Goal: Book appointment/travel/reservation

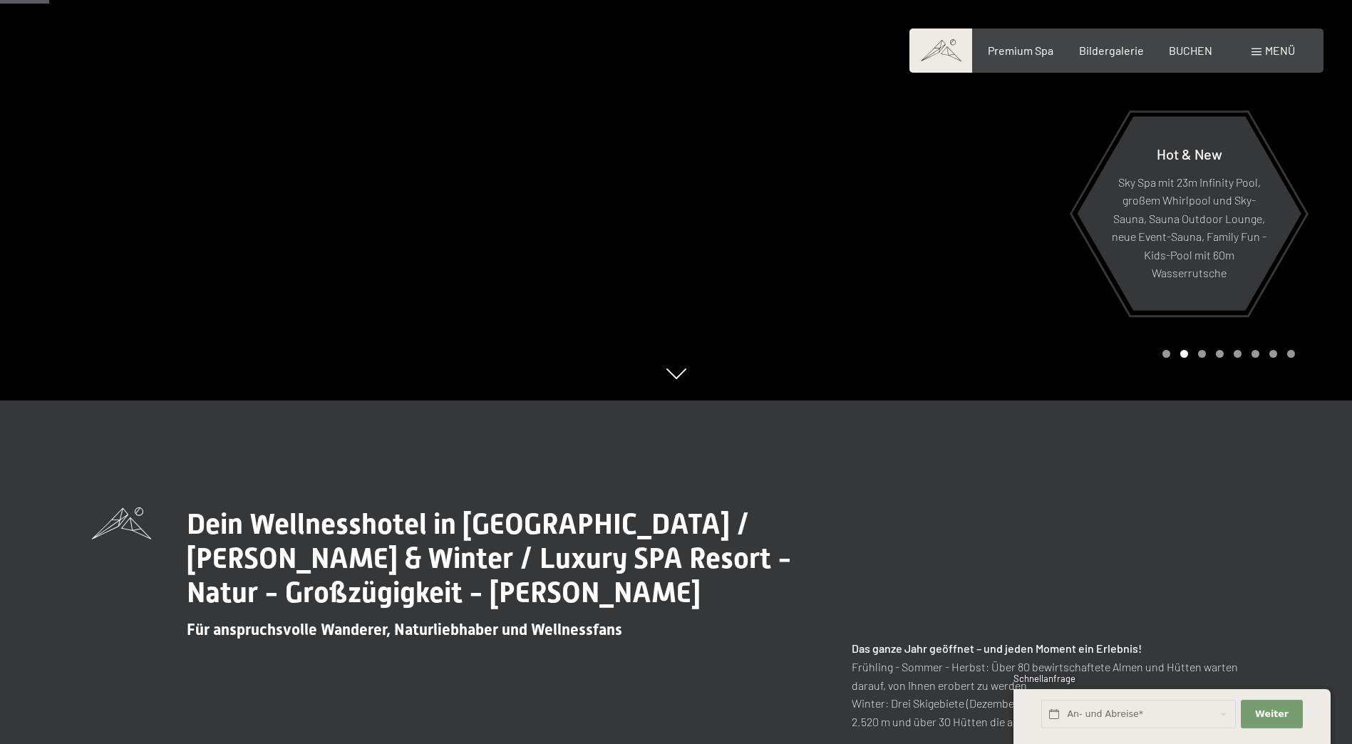
scroll to position [356, 0]
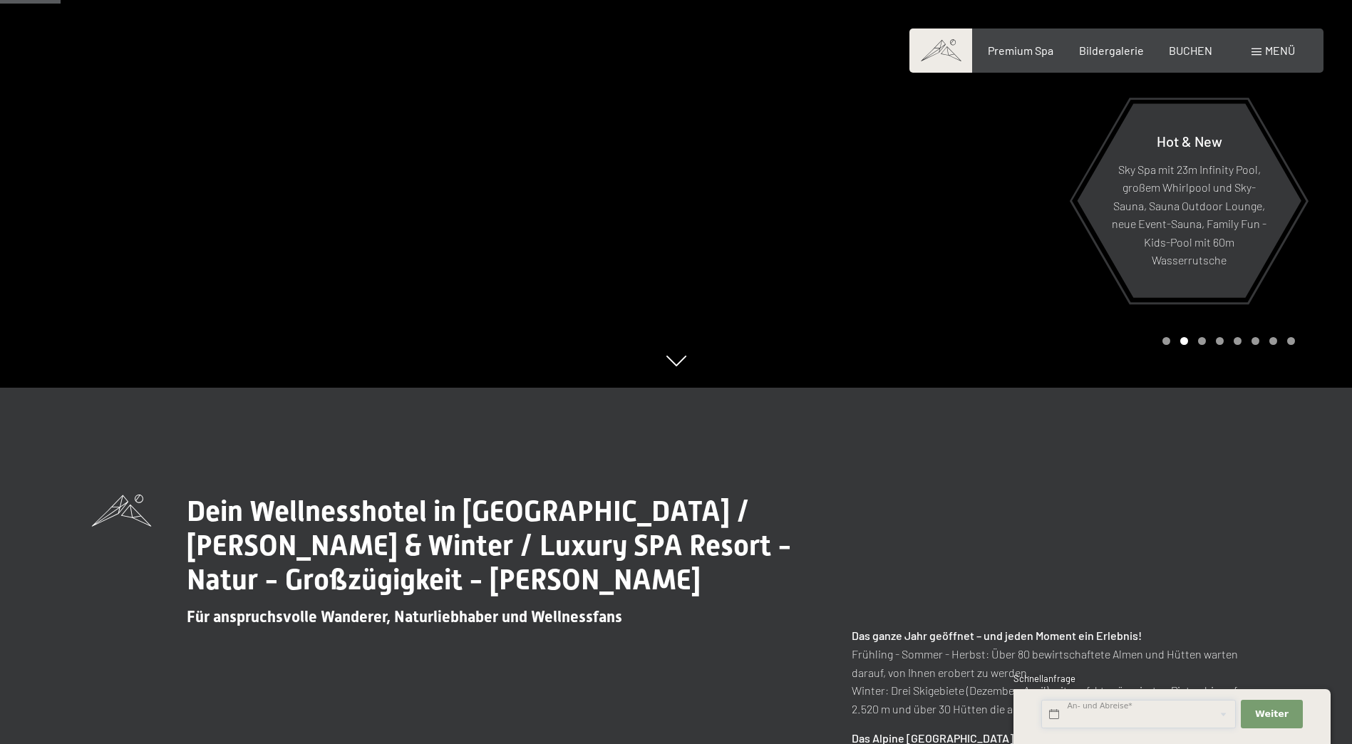
click at [1130, 719] on input "text" at bounding box center [1139, 714] width 195 height 29
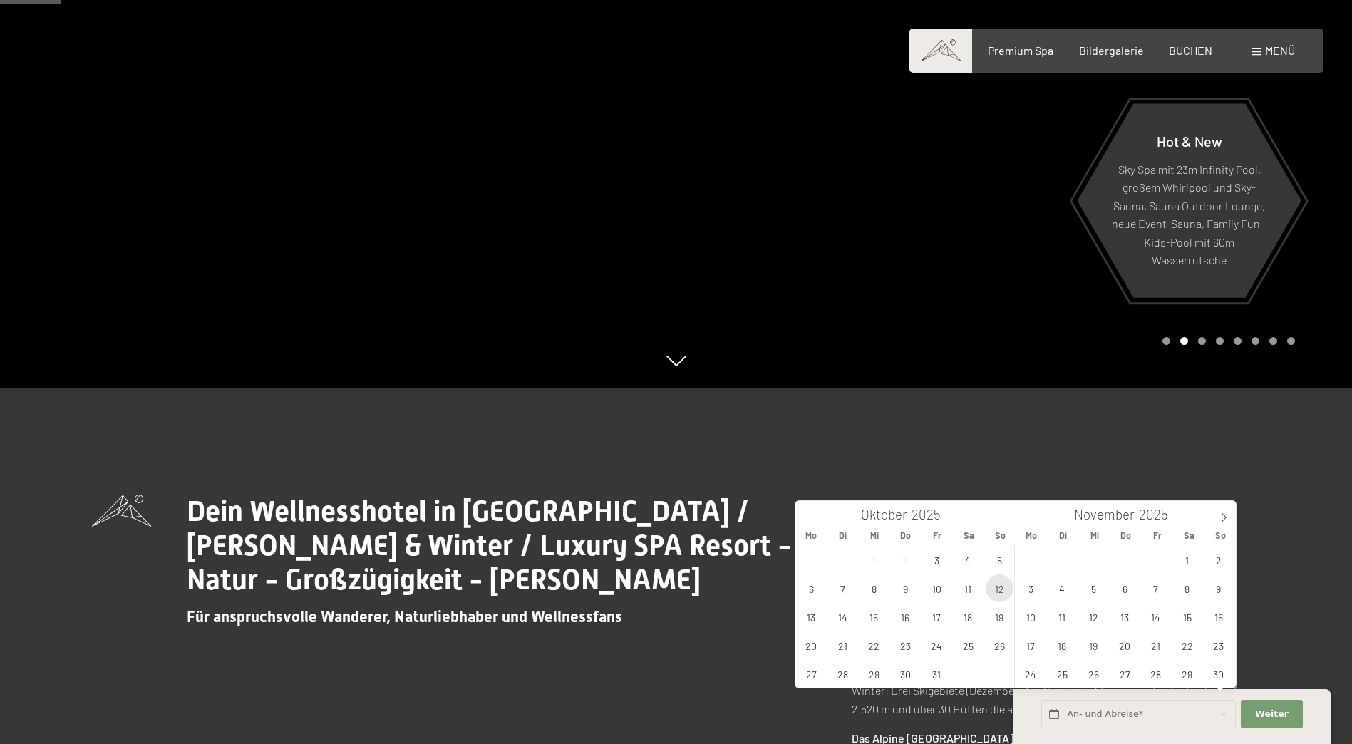
click at [1004, 593] on span "12" at bounding box center [1000, 589] width 28 height 28
click at [940, 622] on span "17" at bounding box center [937, 617] width 28 height 28
type input "So. 12.10.2025 - Fr. 17.10.2025"
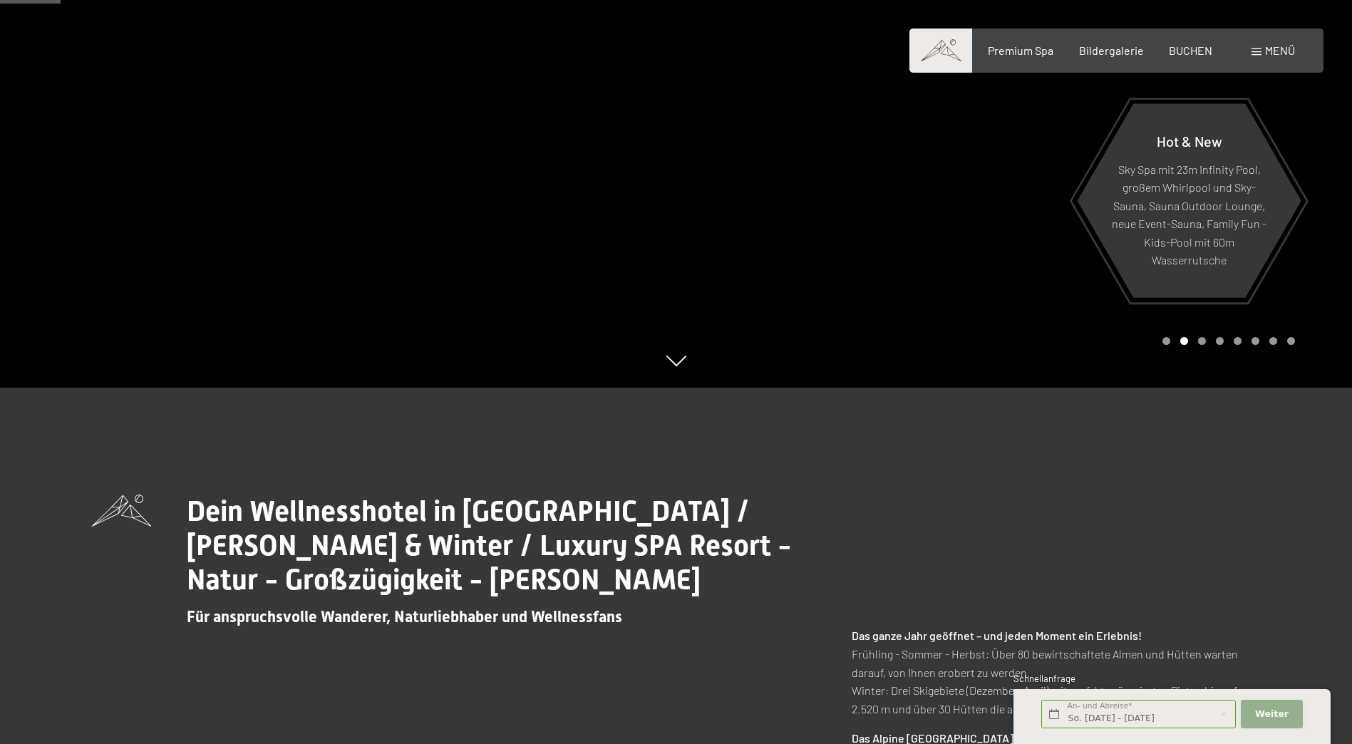
click at [1270, 715] on span "Weiter" at bounding box center [1272, 714] width 34 height 13
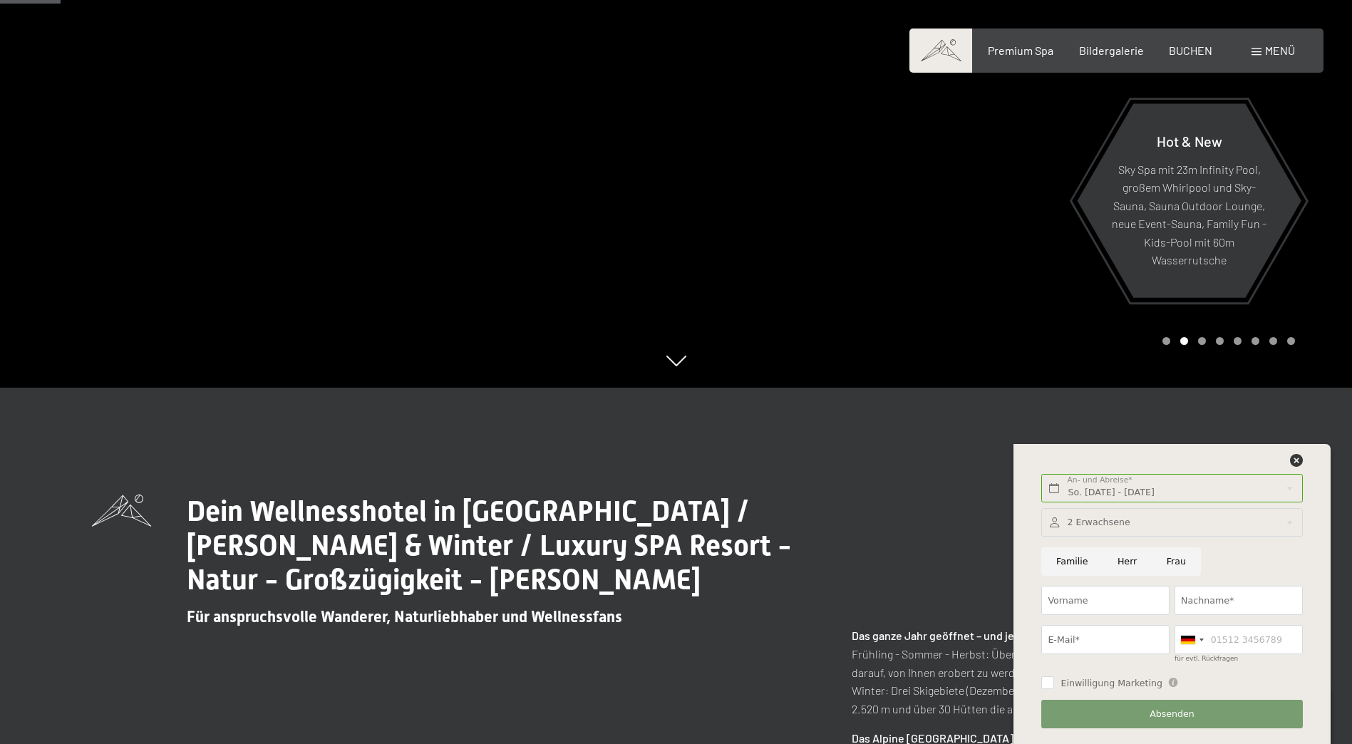
click at [1139, 567] on input "Herr" at bounding box center [1127, 562] width 49 height 29
radio input "true"
click at [1097, 597] on input "Vorname" at bounding box center [1106, 600] width 128 height 29
type input "m"
click at [1294, 466] on icon at bounding box center [1296, 460] width 13 height 13
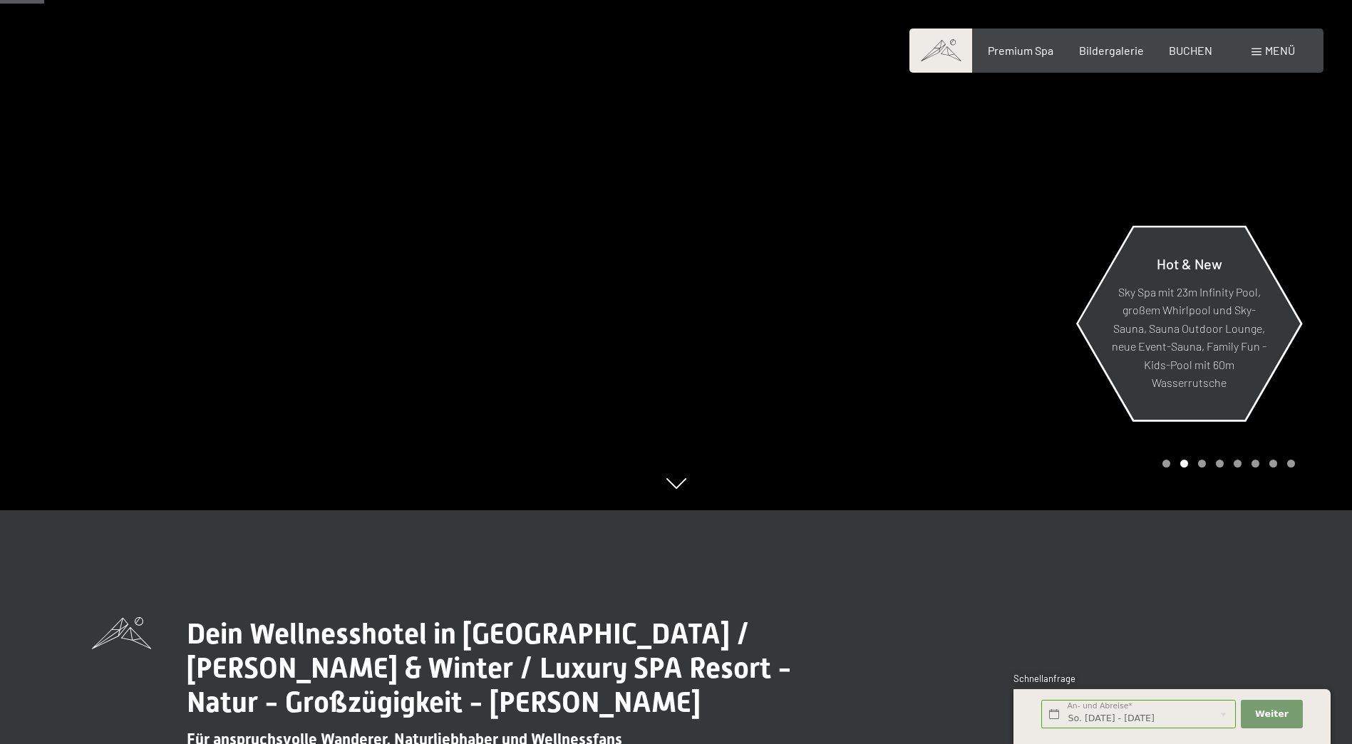
scroll to position [143, 0]
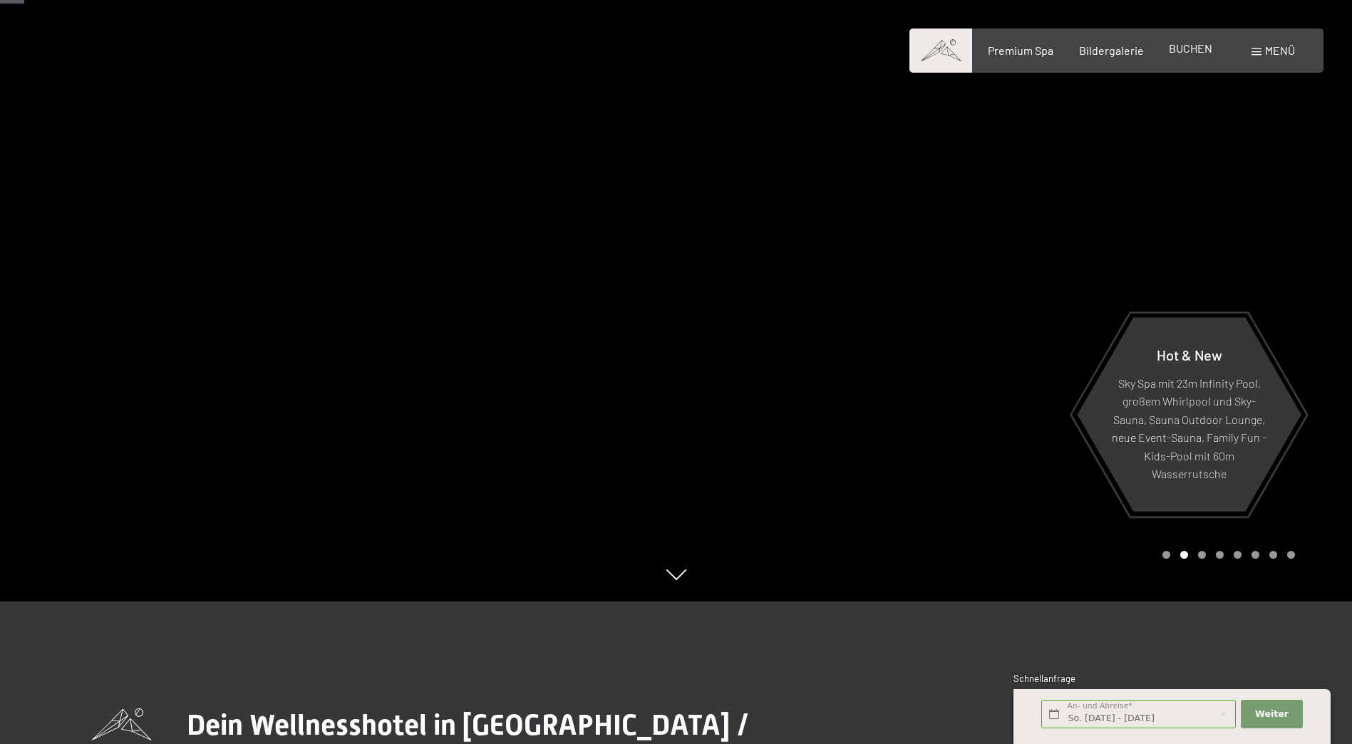
click at [1188, 51] on span "BUCHEN" at bounding box center [1190, 48] width 43 height 14
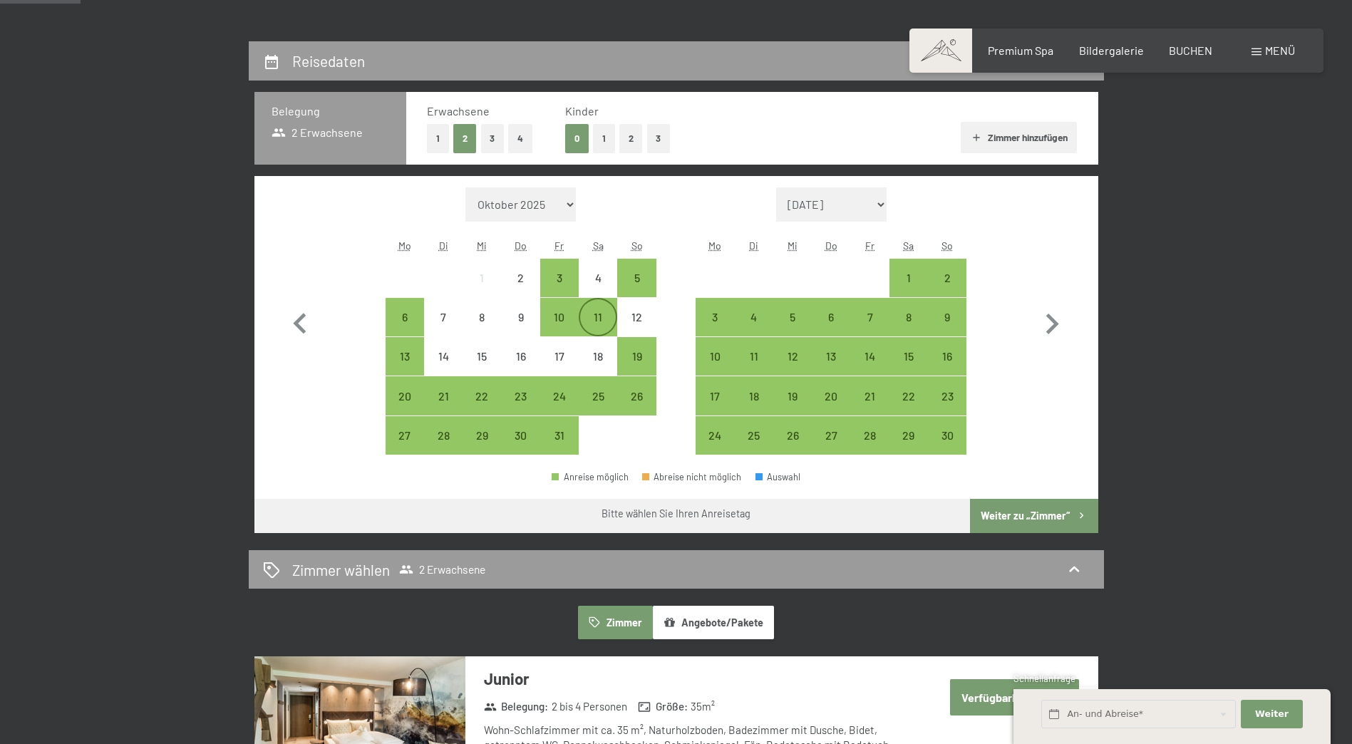
scroll to position [285, 0]
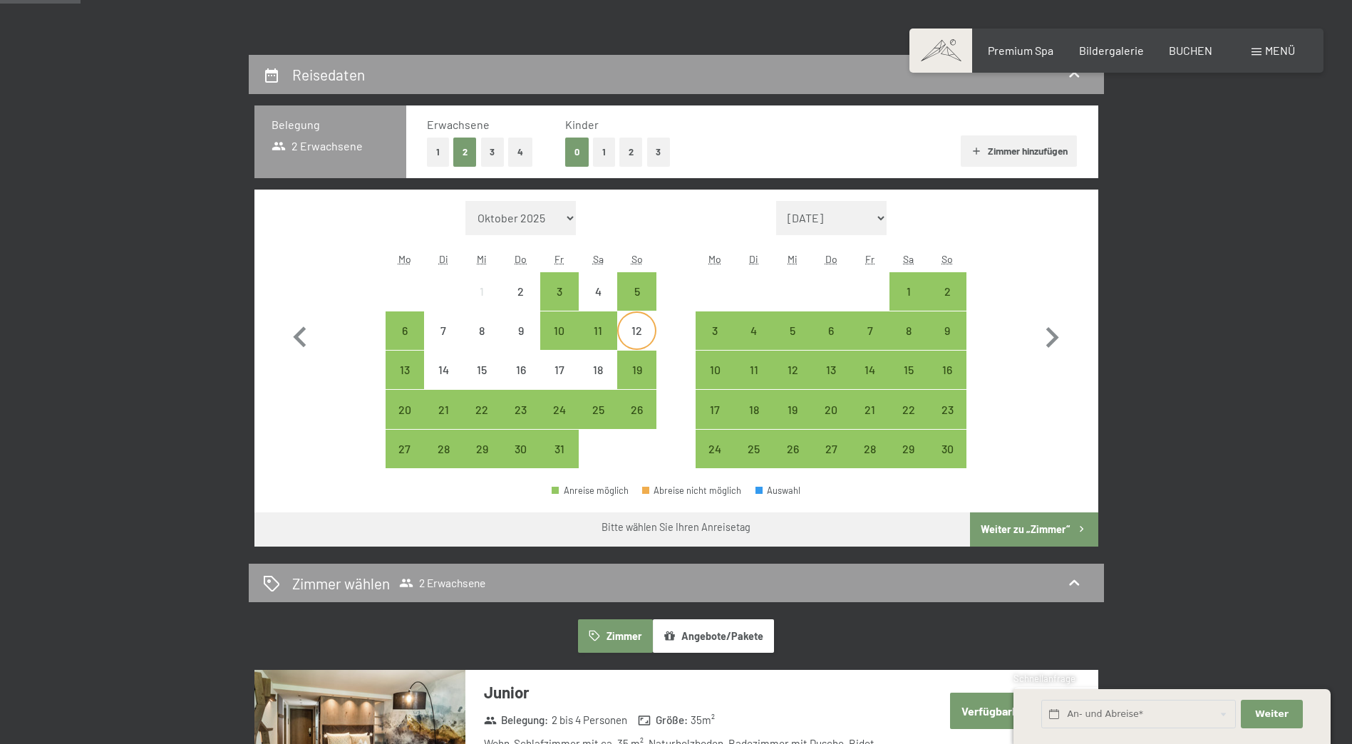
click at [632, 332] on div "12" at bounding box center [637, 343] width 36 height 36
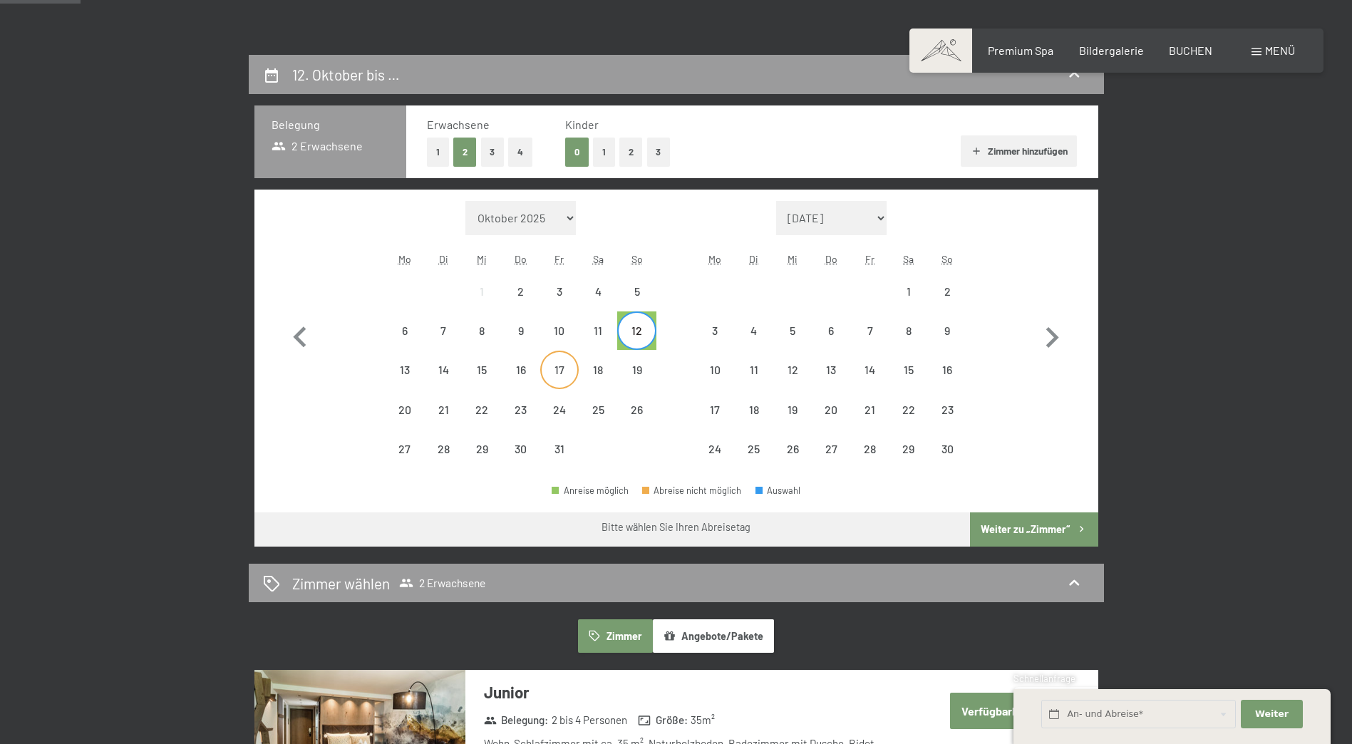
click at [555, 366] on div "17" at bounding box center [560, 382] width 36 height 36
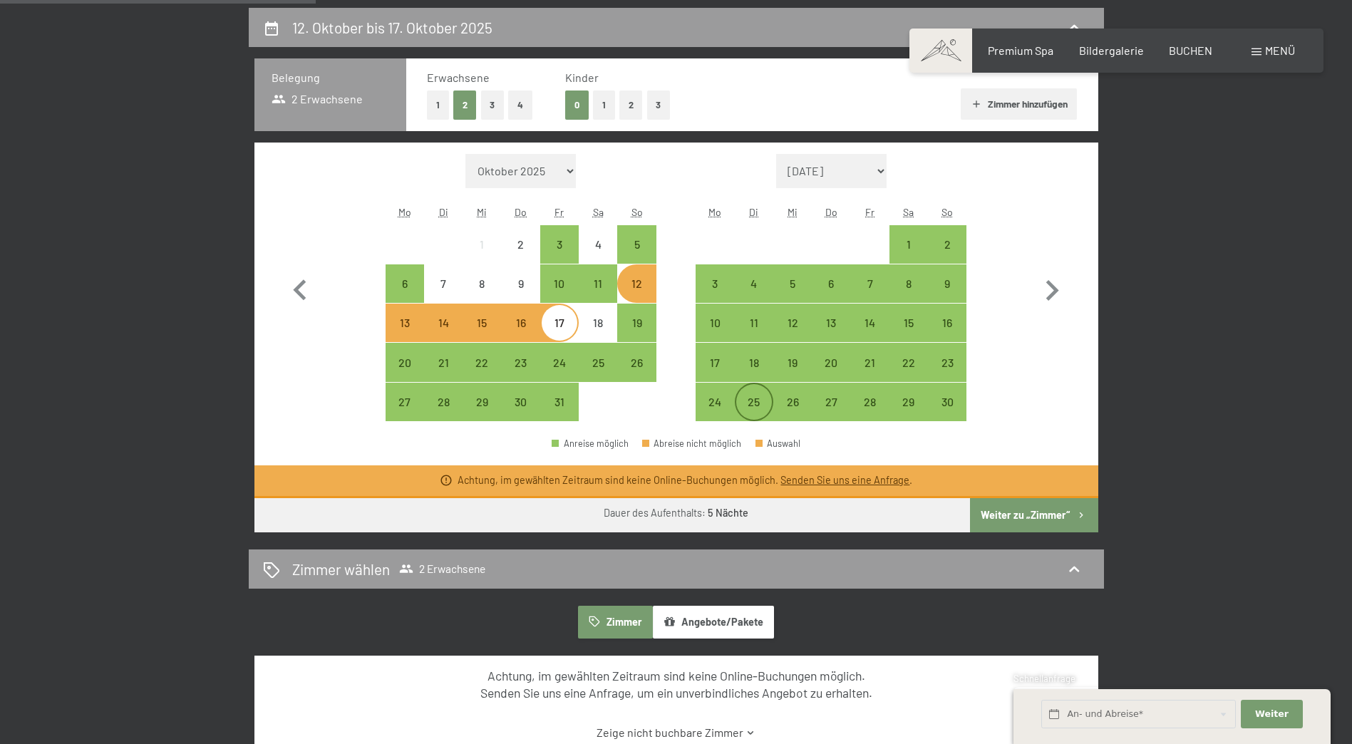
scroll to position [356, 0]
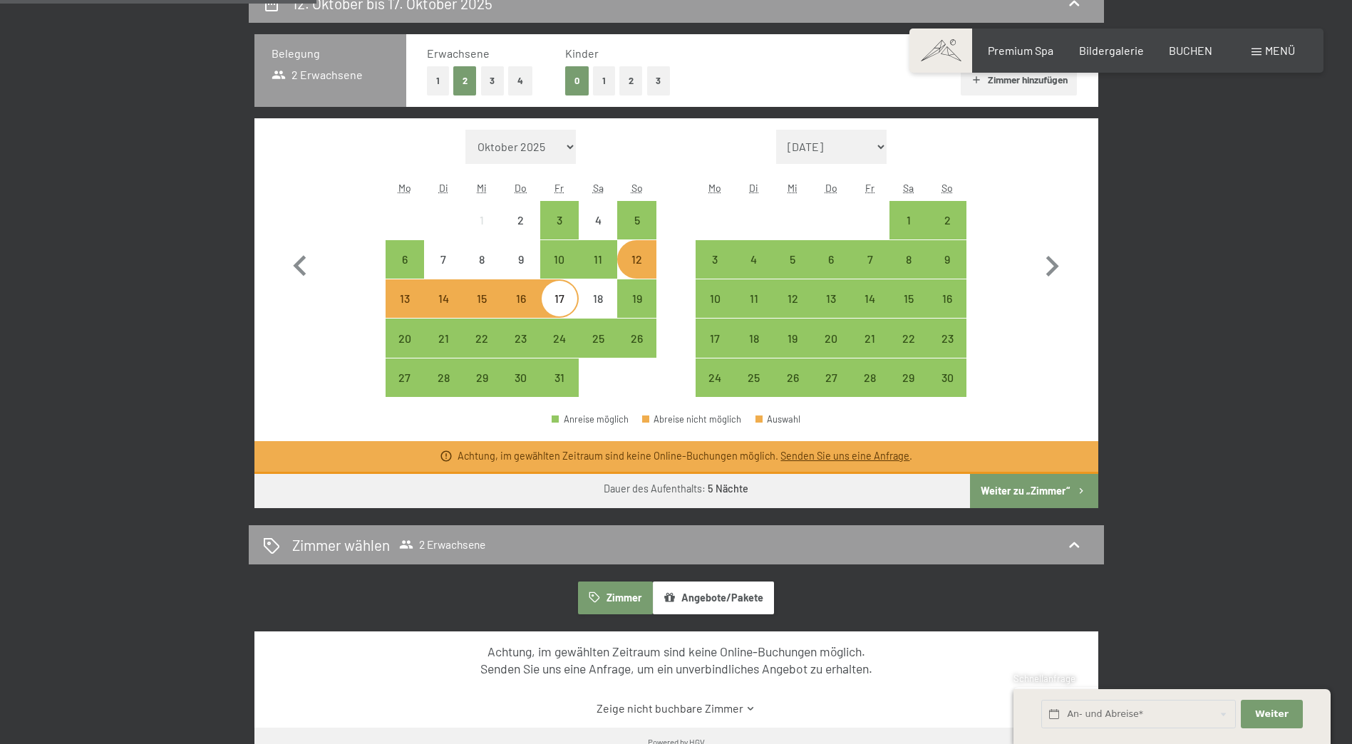
click at [838, 453] on link "Senden Sie uns eine Anfrage" at bounding box center [845, 456] width 129 height 12
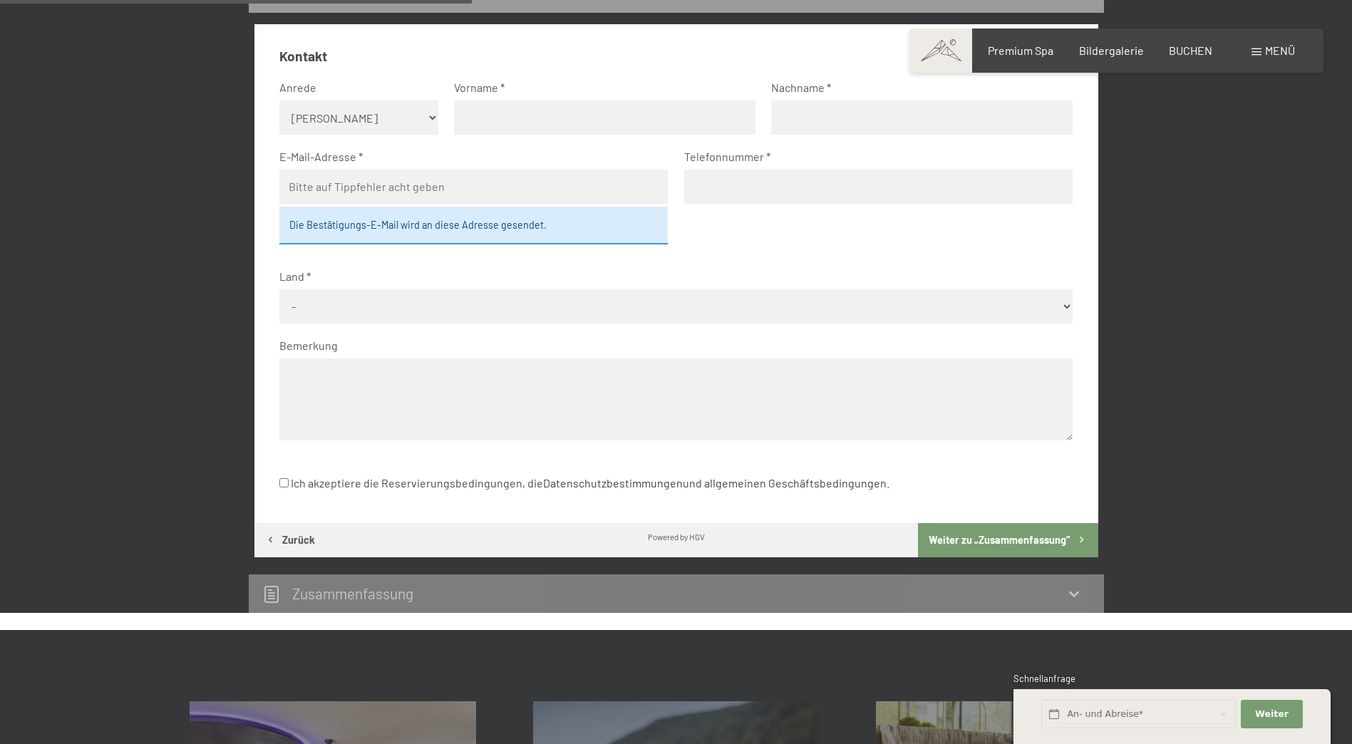
scroll to position [55, 0]
